Goal: Task Accomplishment & Management: Complete application form

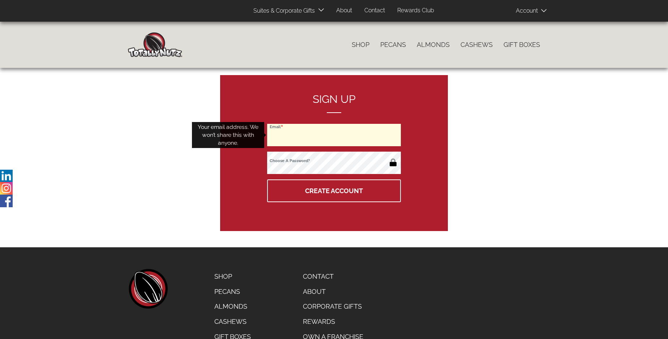
click at [334, 135] on input "Email" at bounding box center [334, 135] width 134 height 22
type input "eric.2.daigle@gmail.com"
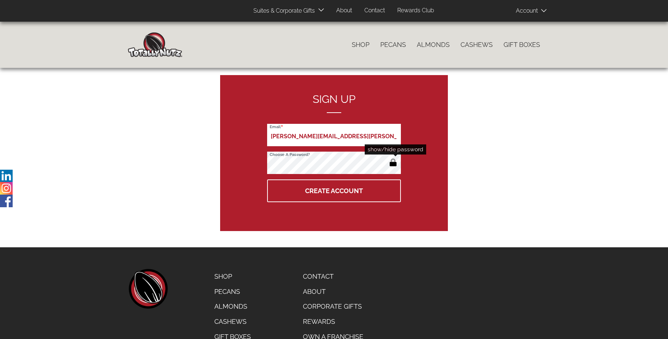
click at [393, 163] on button "button" at bounding box center [393, 164] width 12 height 12
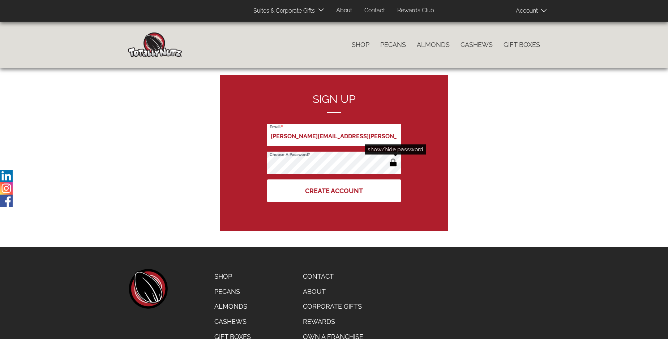
click at [334, 191] on button "Create Account" at bounding box center [334, 191] width 134 height 23
